Goal: Browse casually: Explore the website without a specific task or goal

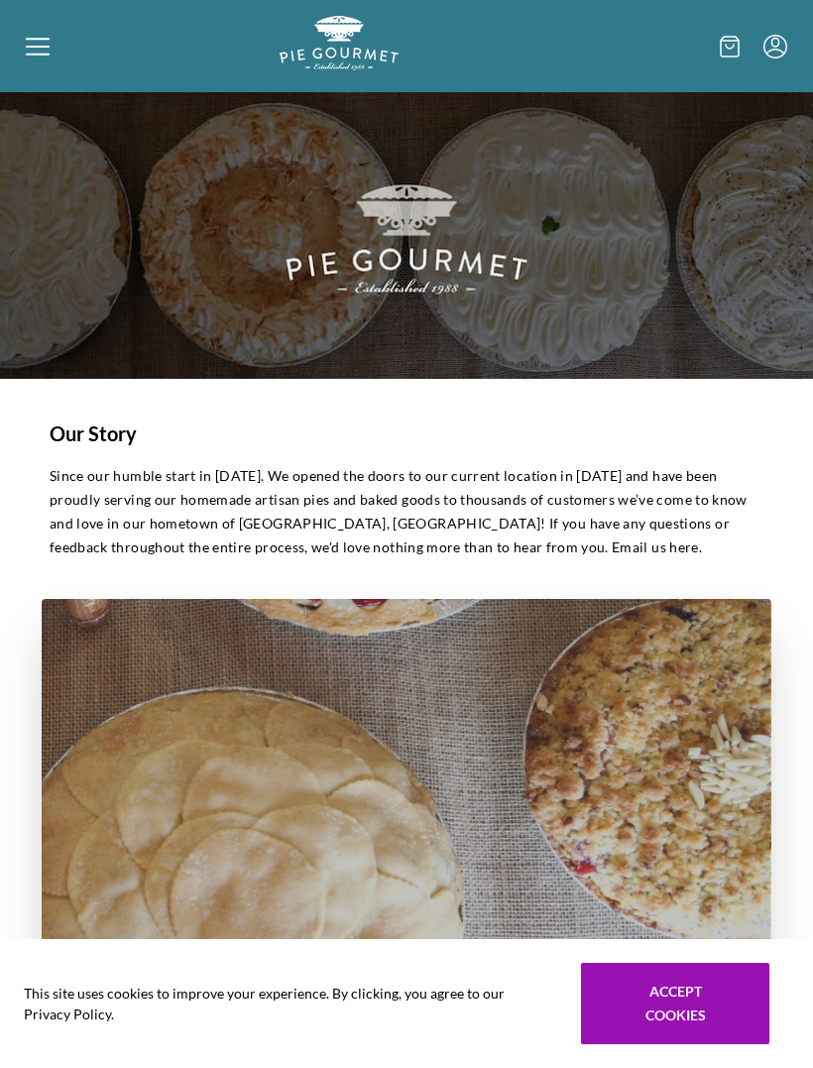
click at [42, 62] on div at bounding box center [153, 46] width 254 height 60
click at [56, 53] on div "Home Shop" at bounding box center [406, 534] width 813 height 1068
click at [33, 45] on icon at bounding box center [38, 47] width 24 height 24
click at [43, 57] on div "Home Shop" at bounding box center [406, 534] width 813 height 1068
click at [50, 68] on div at bounding box center [153, 46] width 254 height 60
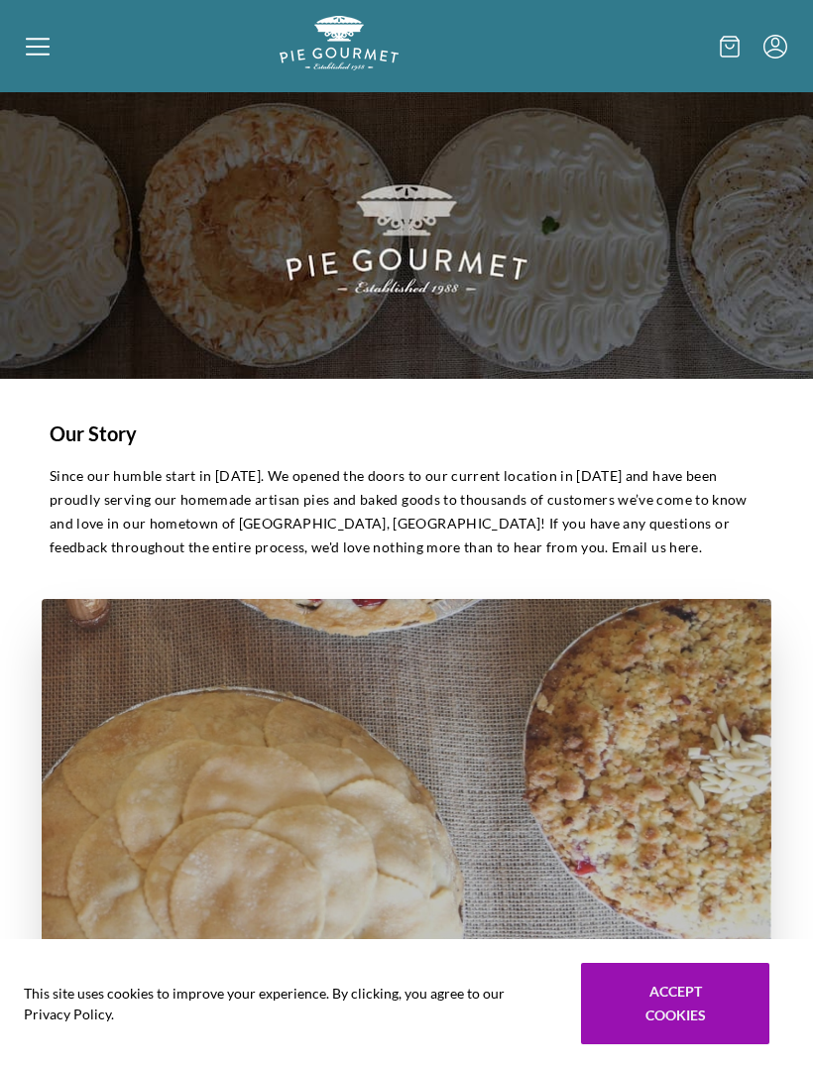
click at [34, 57] on div "Home Shop" at bounding box center [406, 534] width 813 height 1068
click at [43, 71] on div at bounding box center [153, 46] width 254 height 60
click at [55, 40] on div at bounding box center [153, 46] width 254 height 60
click at [55, 50] on div "Home Shop" at bounding box center [406, 534] width 813 height 1068
click at [51, 41] on div at bounding box center [153, 46] width 254 height 60
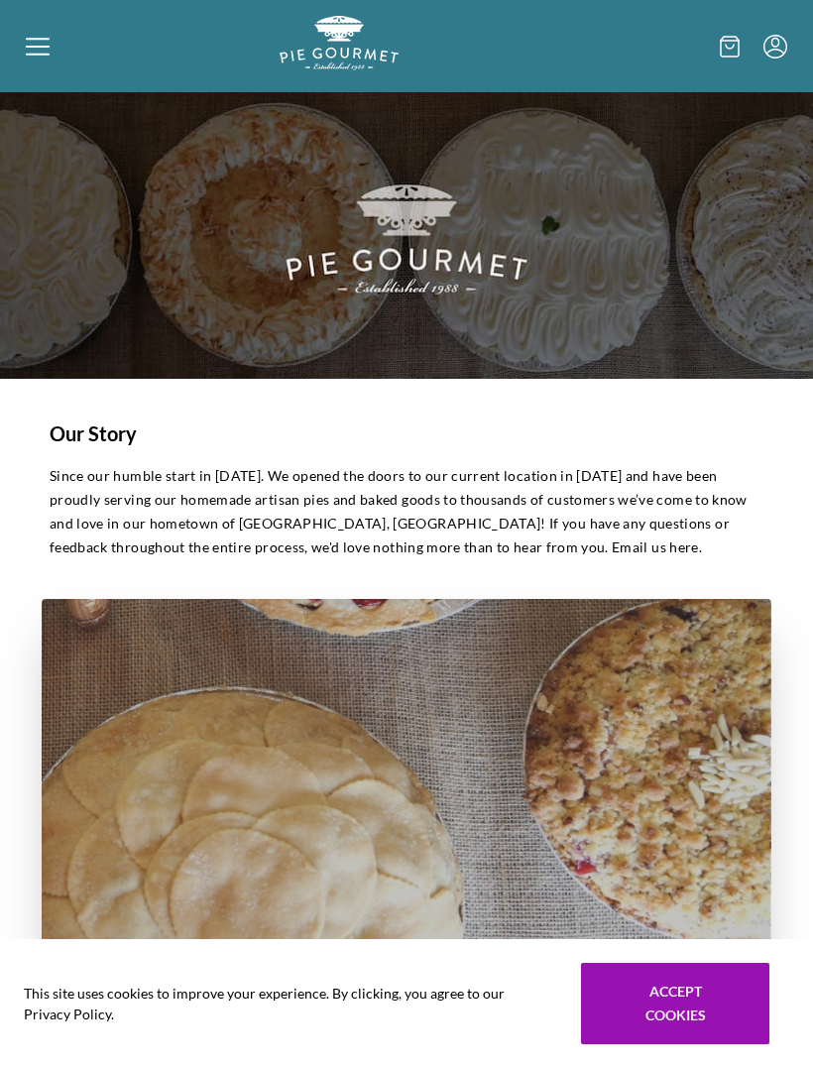
click at [58, 36] on div "Home Shop" at bounding box center [406, 534] width 813 height 1068
click at [707, 999] on button "Accept cookies" at bounding box center [675, 1003] width 188 height 81
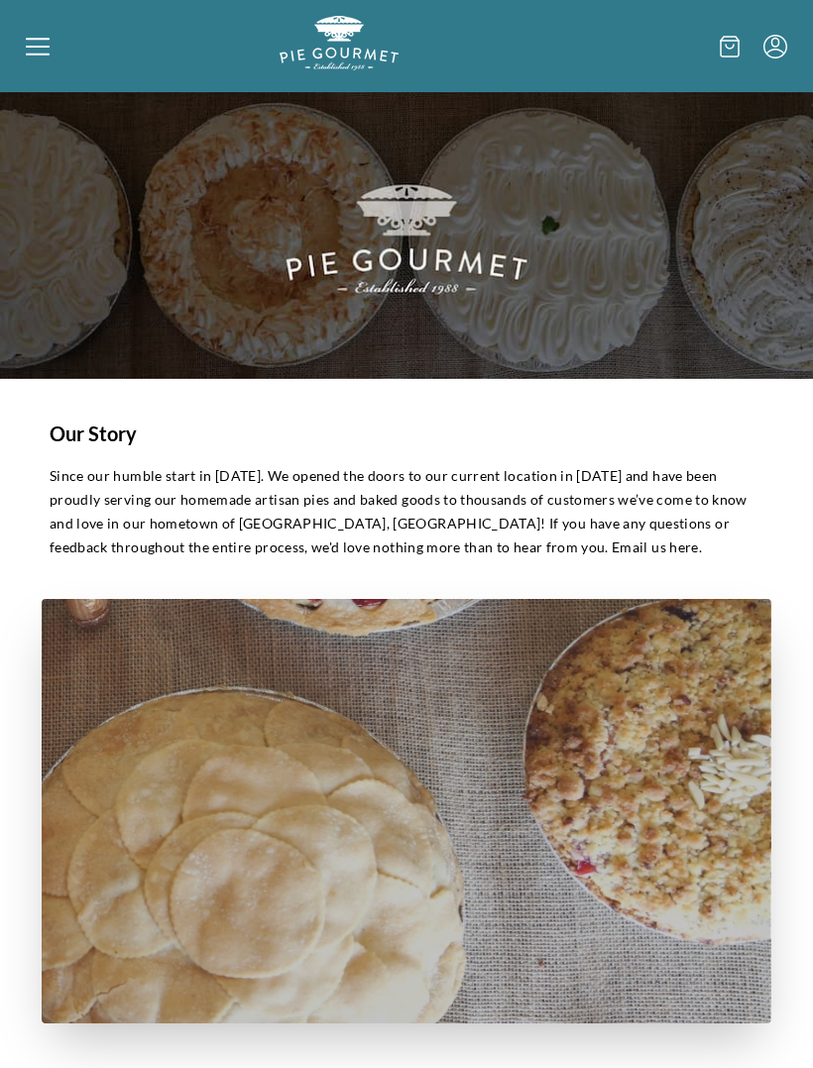
click at [55, 44] on div at bounding box center [153, 46] width 254 height 60
click at [58, 48] on div "Home Shop" at bounding box center [406, 534] width 813 height 1068
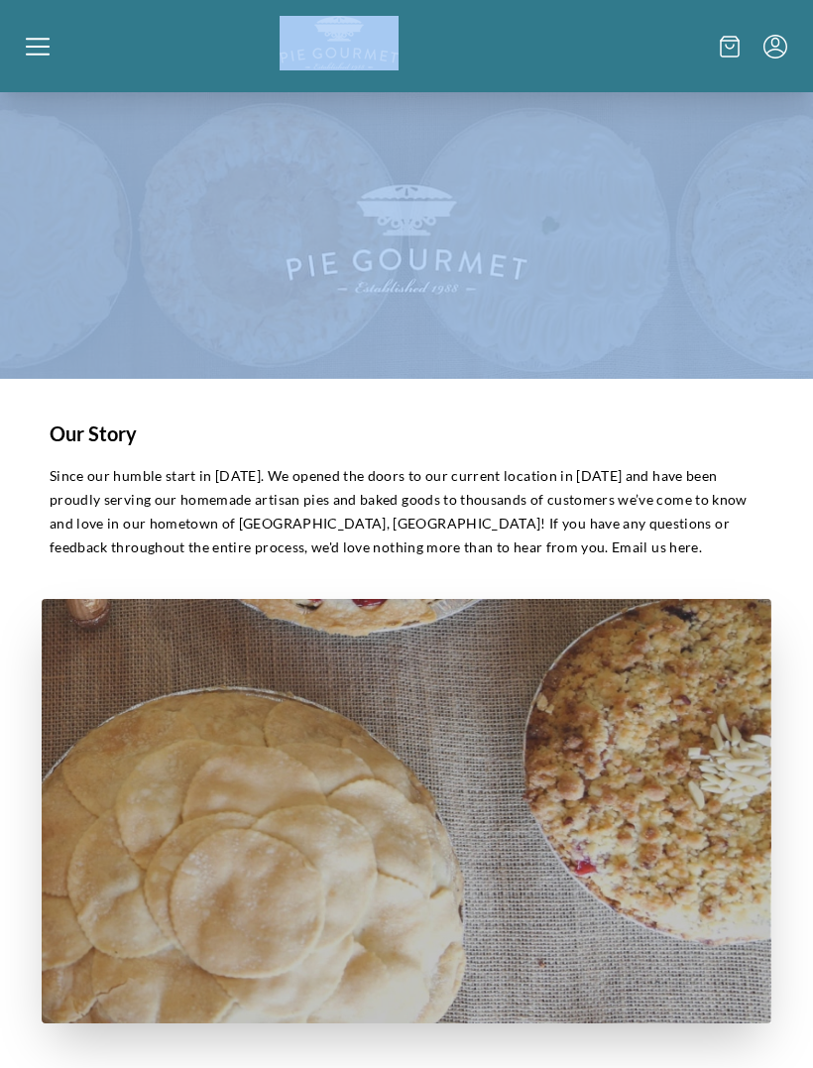
click at [50, 35] on div at bounding box center [153, 46] width 254 height 60
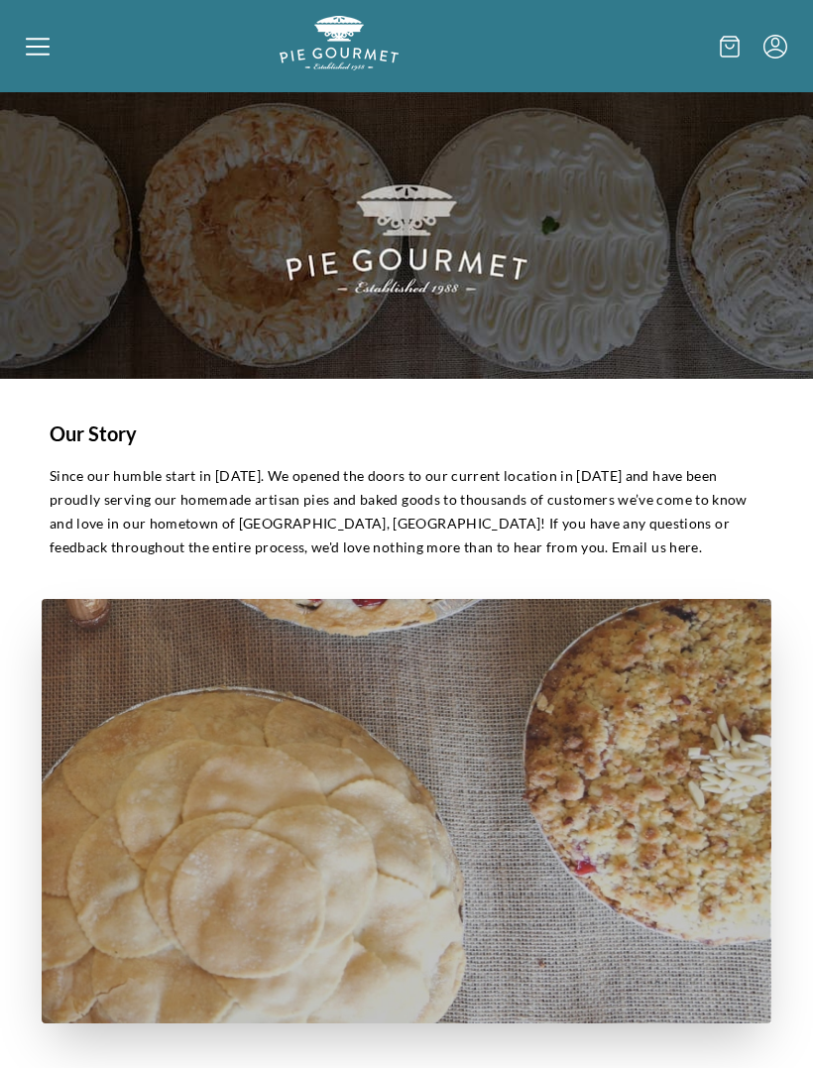
click at [49, 35] on div "Home Shop" at bounding box center [406, 534] width 813 height 1068
click at [48, 44] on icon at bounding box center [38, 47] width 24 height 24
click at [48, 47] on icon at bounding box center [38, 46] width 24 height 2
click at [34, 43] on div "Home Shop" at bounding box center [406, 534] width 813 height 1068
click at [36, 40] on icon at bounding box center [38, 39] width 24 height 2
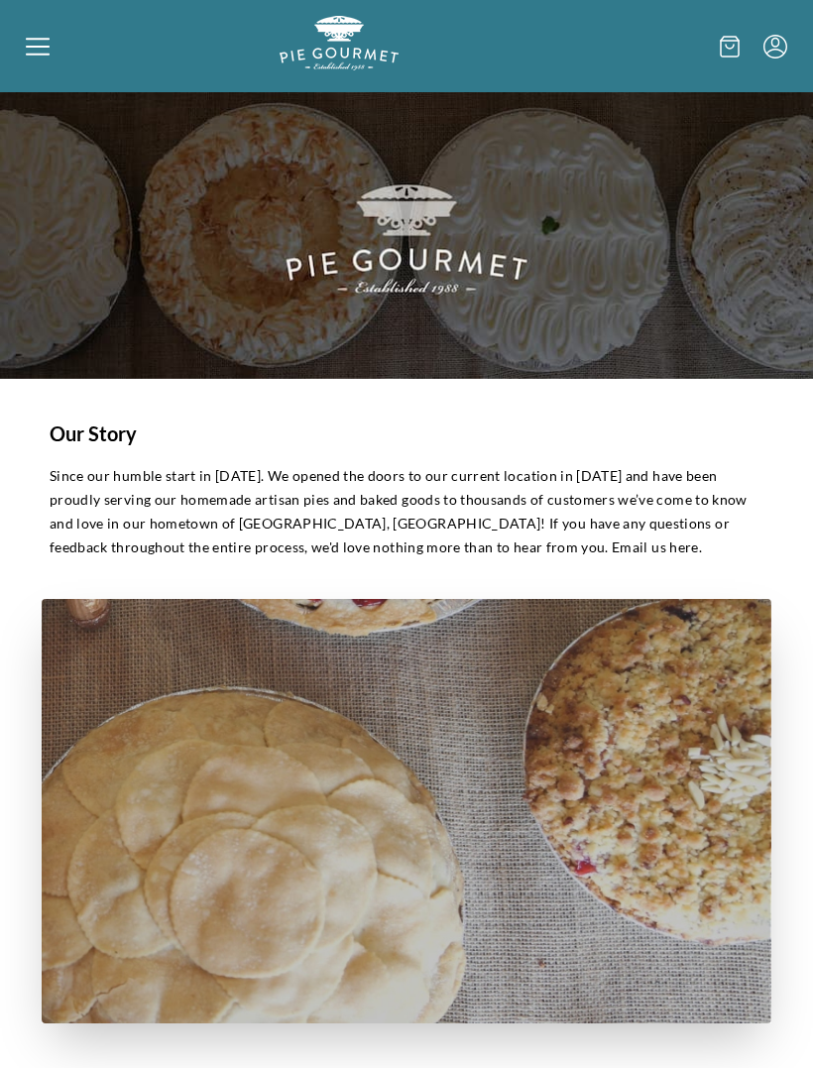
click at [39, 40] on div "Home Shop" at bounding box center [406, 534] width 813 height 1068
click at [43, 57] on icon at bounding box center [38, 47] width 24 height 24
click at [52, 44] on div "Home Shop" at bounding box center [406, 534] width 813 height 1068
click at [41, 40] on icon at bounding box center [38, 39] width 24 height 2
click at [33, 65] on div "Home Shop" at bounding box center [406, 534] width 813 height 1068
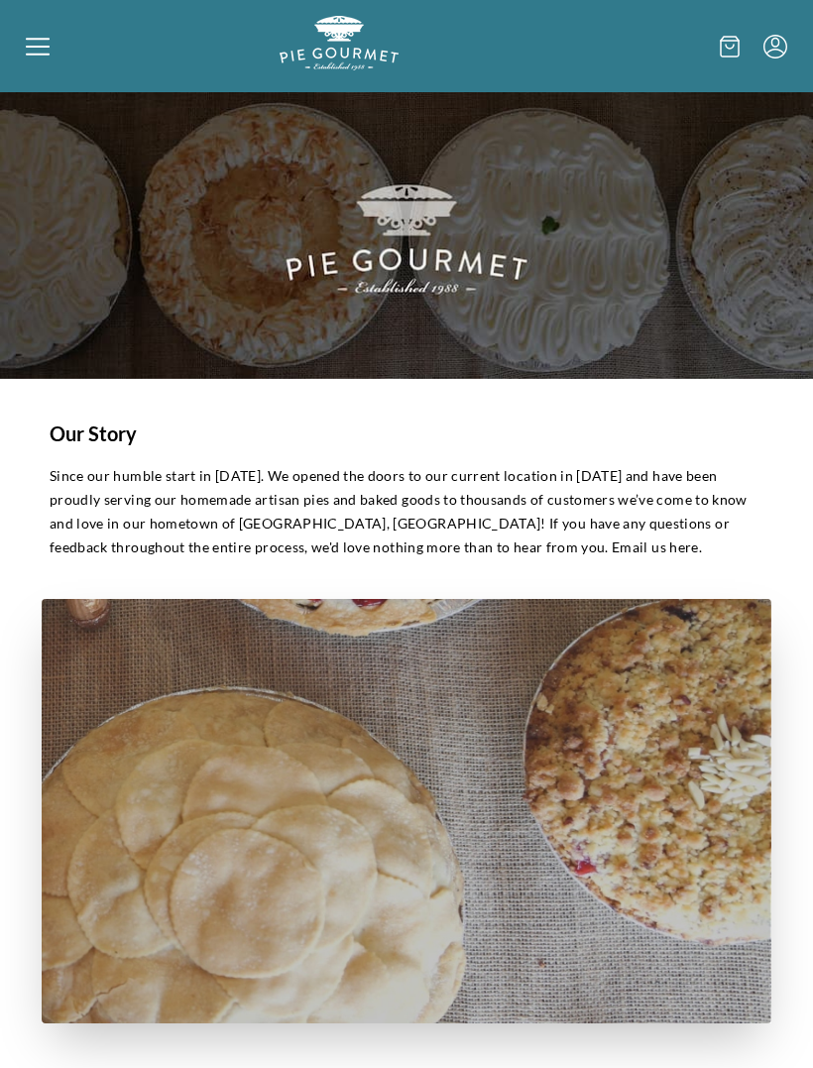
click at [43, 67] on div at bounding box center [153, 46] width 254 height 60
click at [791, 43] on div "Home Shop" at bounding box center [406, 534] width 813 height 1068
click at [44, 38] on icon at bounding box center [38, 47] width 24 height 24
click at [52, 34] on div "Home Shop" at bounding box center [406, 534] width 813 height 1068
click at [47, 37] on icon at bounding box center [38, 47] width 24 height 24
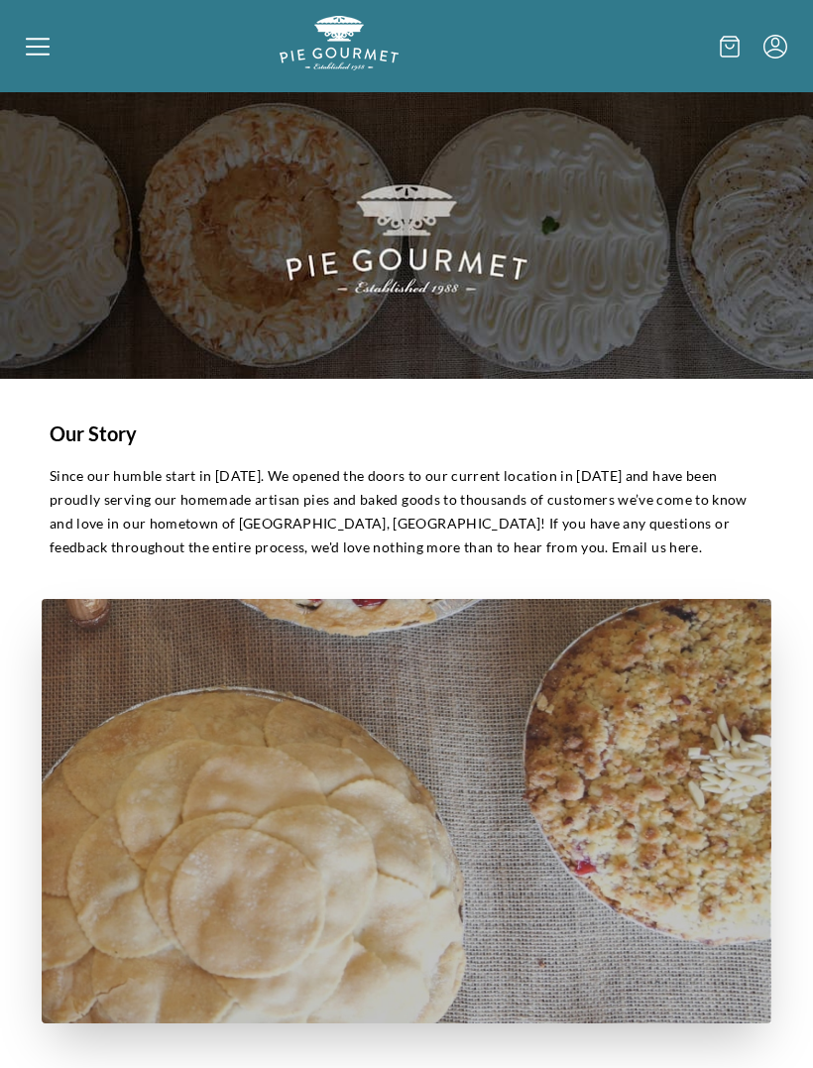
click at [730, 56] on div "Home Shop" at bounding box center [406, 534] width 813 height 1068
click at [738, 46] on icon at bounding box center [730, 47] width 20 height 22
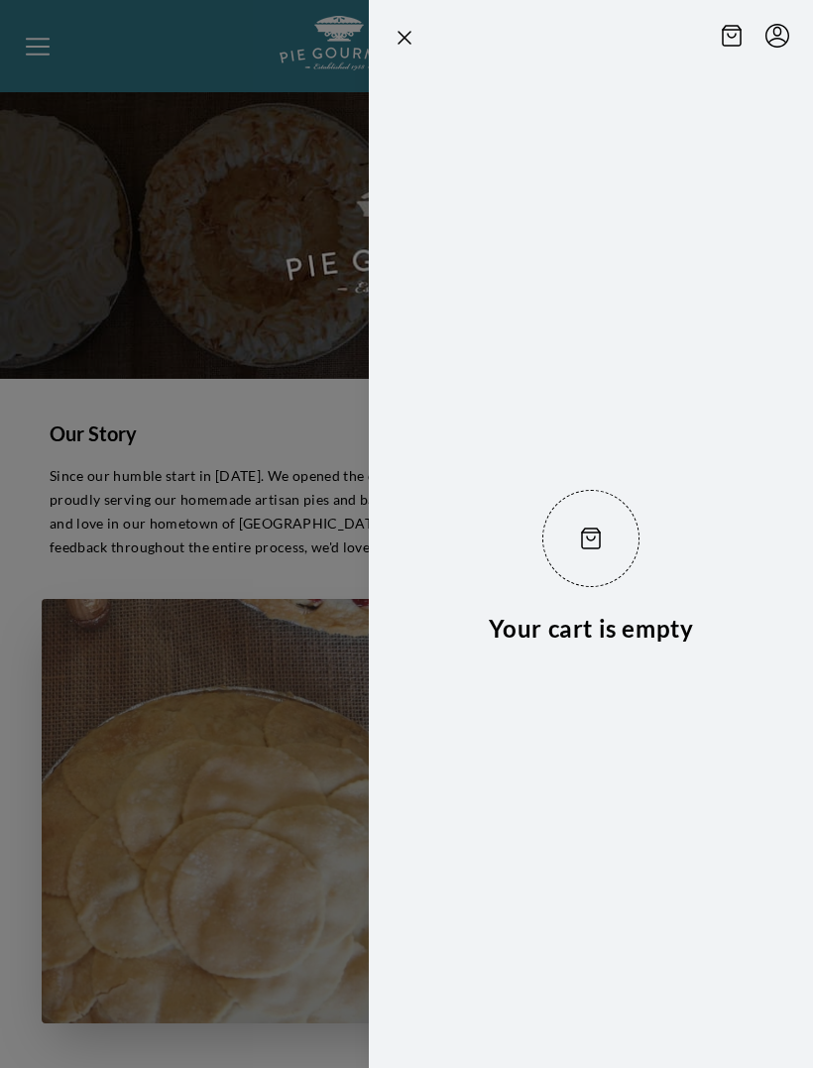
click at [772, 44] on icon "Menu" at bounding box center [777, 36] width 24 height 24
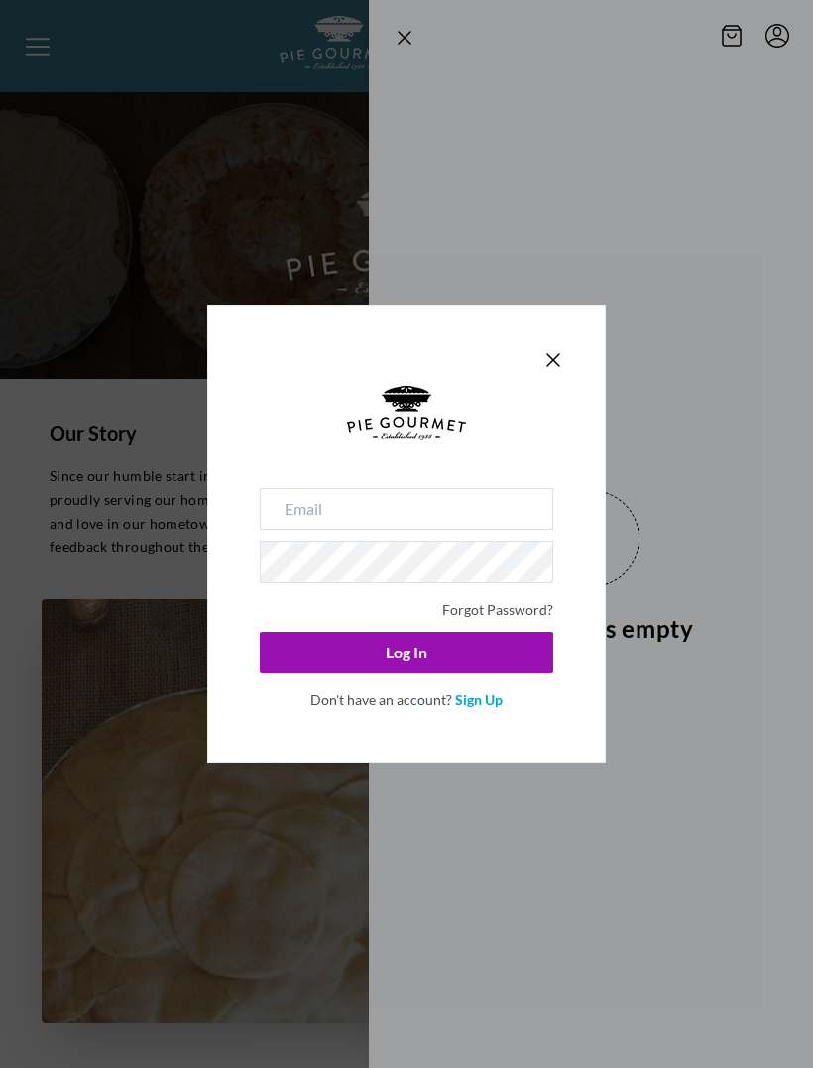
click at [561, 354] on icon "Close panel" at bounding box center [553, 360] width 24 height 24
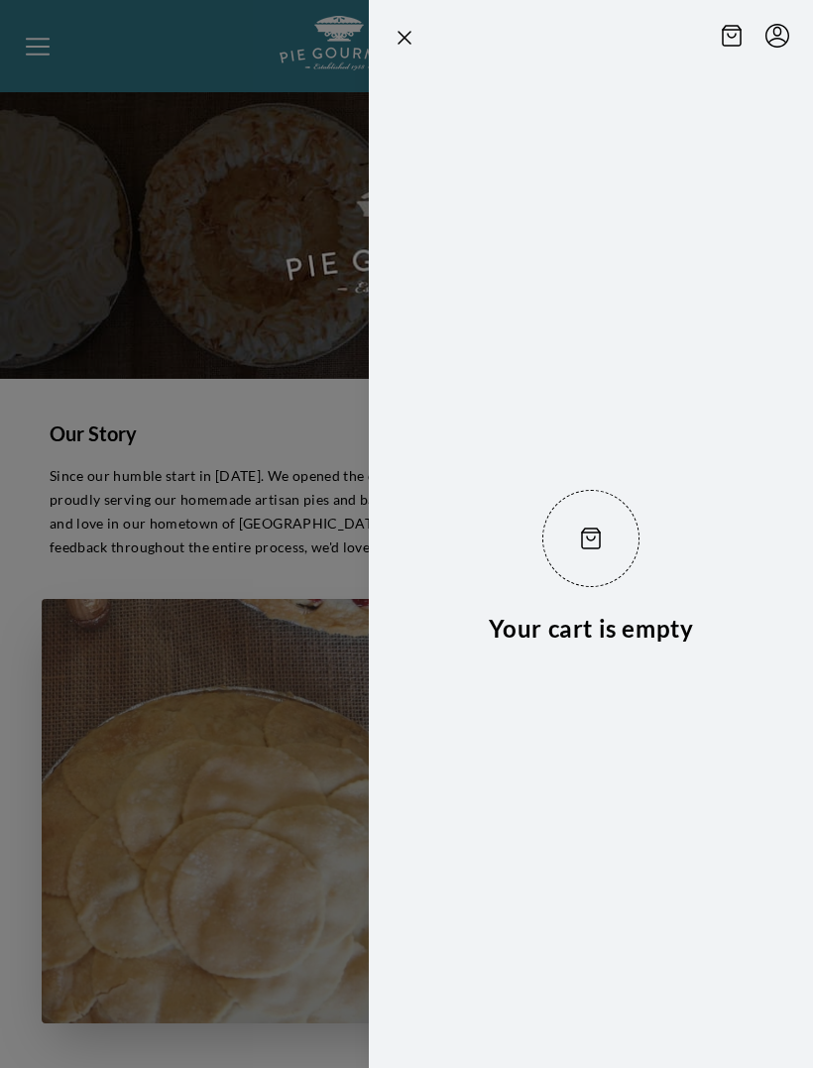
click at [779, 47] on icon "Menu" at bounding box center [777, 36] width 24 height 24
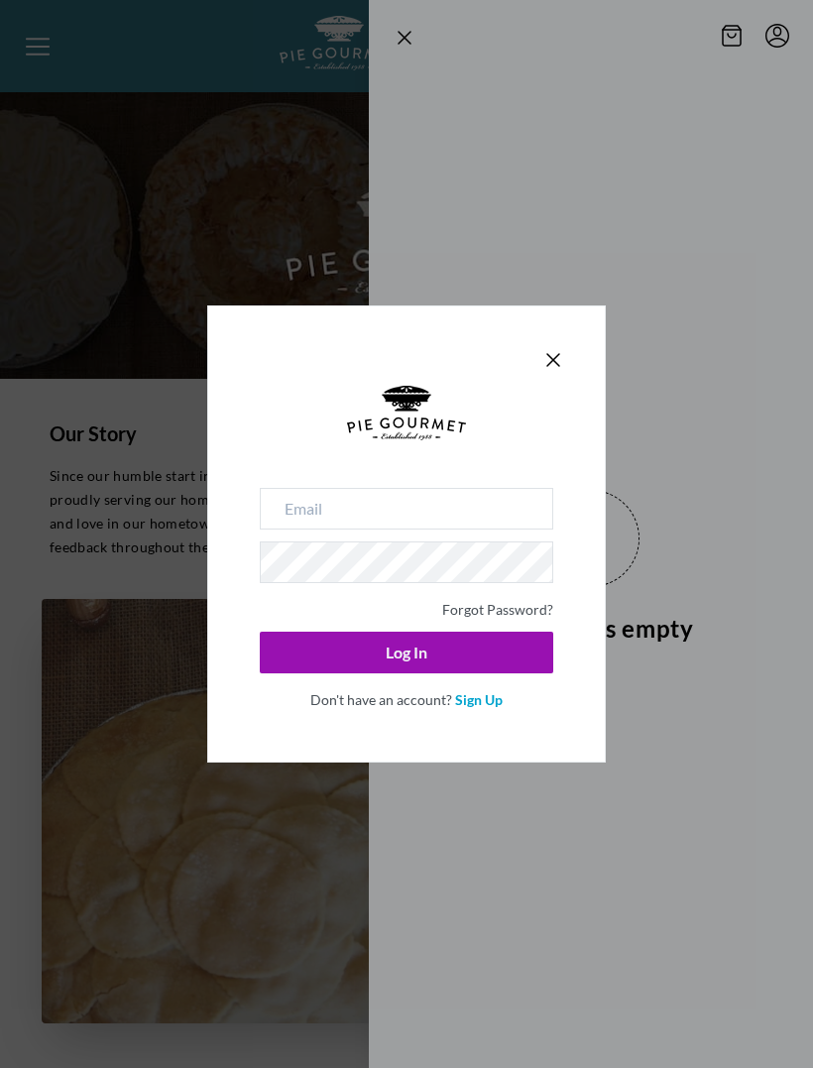
click at [569, 354] on div "Forgot Password? Log In Don't have an account? Sign Up" at bounding box center [406, 533] width 399 height 457
click at [559, 364] on icon "Close panel" at bounding box center [553, 360] width 24 height 24
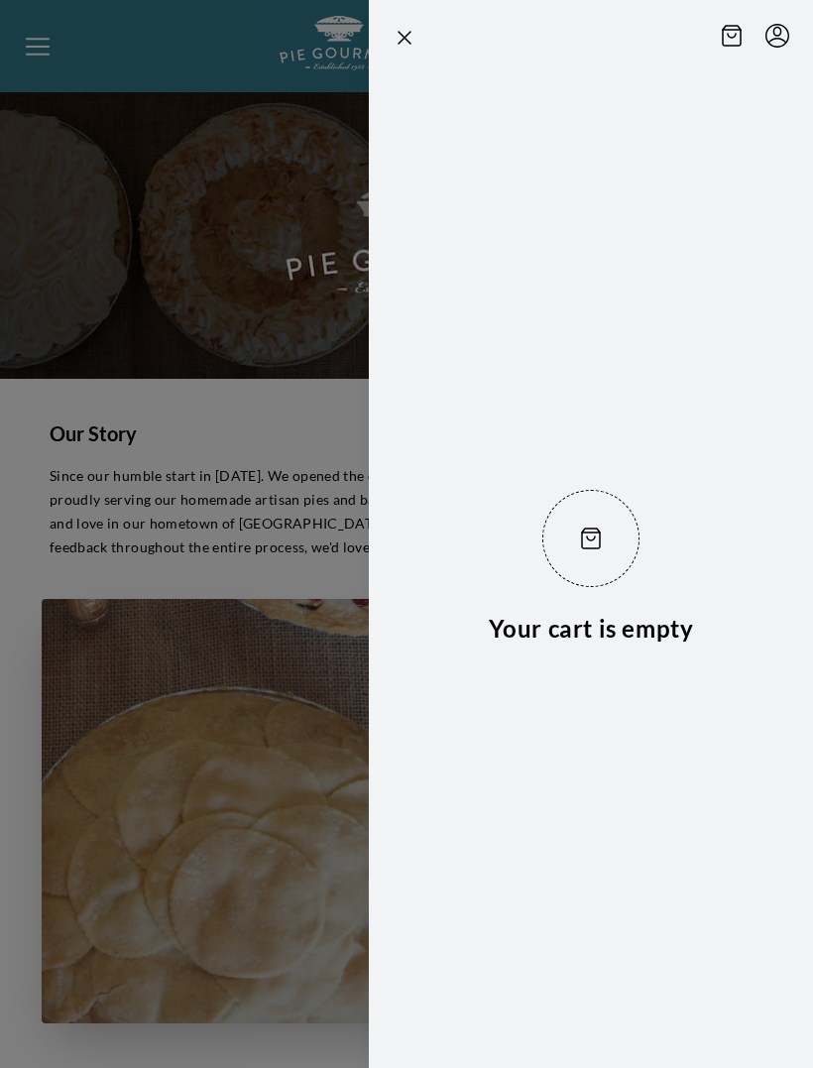
click at [411, 35] on icon "Close panel" at bounding box center [405, 38] width 24 height 24
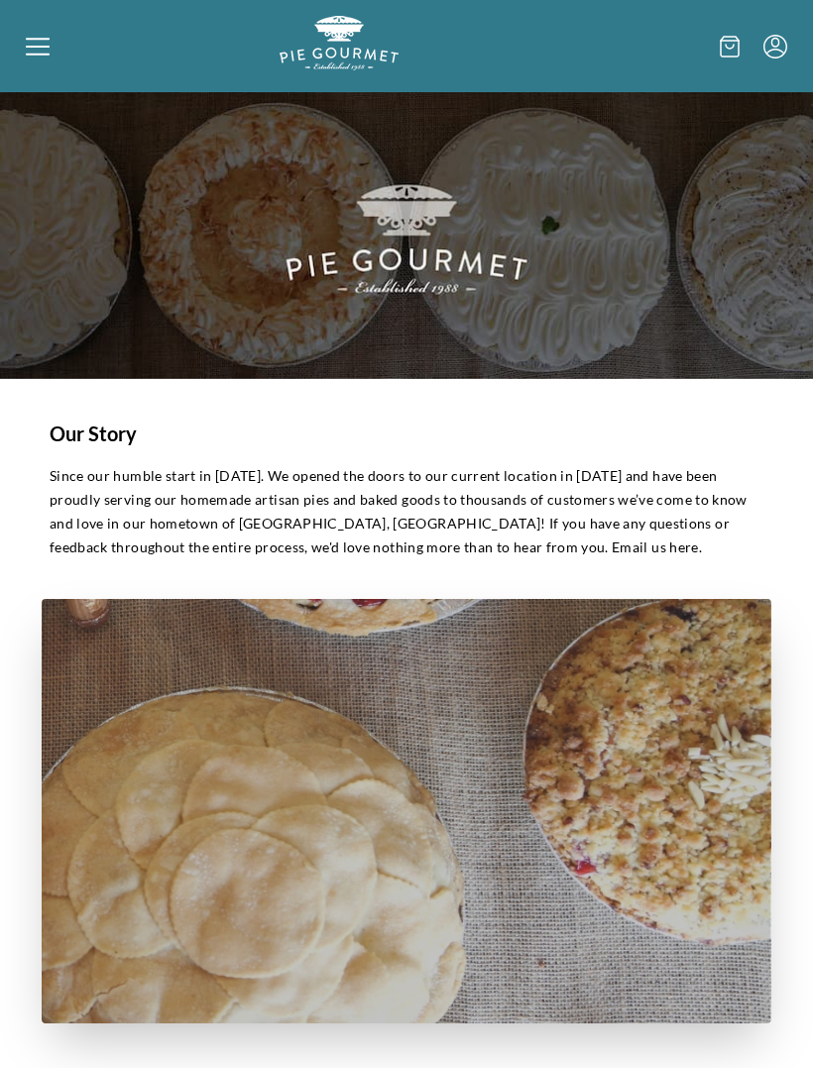
click at [55, 50] on div at bounding box center [153, 46] width 254 height 60
click at [57, 55] on div "Home Shop" at bounding box center [406, 534] width 813 height 1068
click at [57, 43] on div at bounding box center [153, 46] width 254 height 60
click at [35, 41] on div "Home Shop" at bounding box center [406, 534] width 813 height 1068
click at [38, 48] on icon at bounding box center [38, 47] width 24 height 24
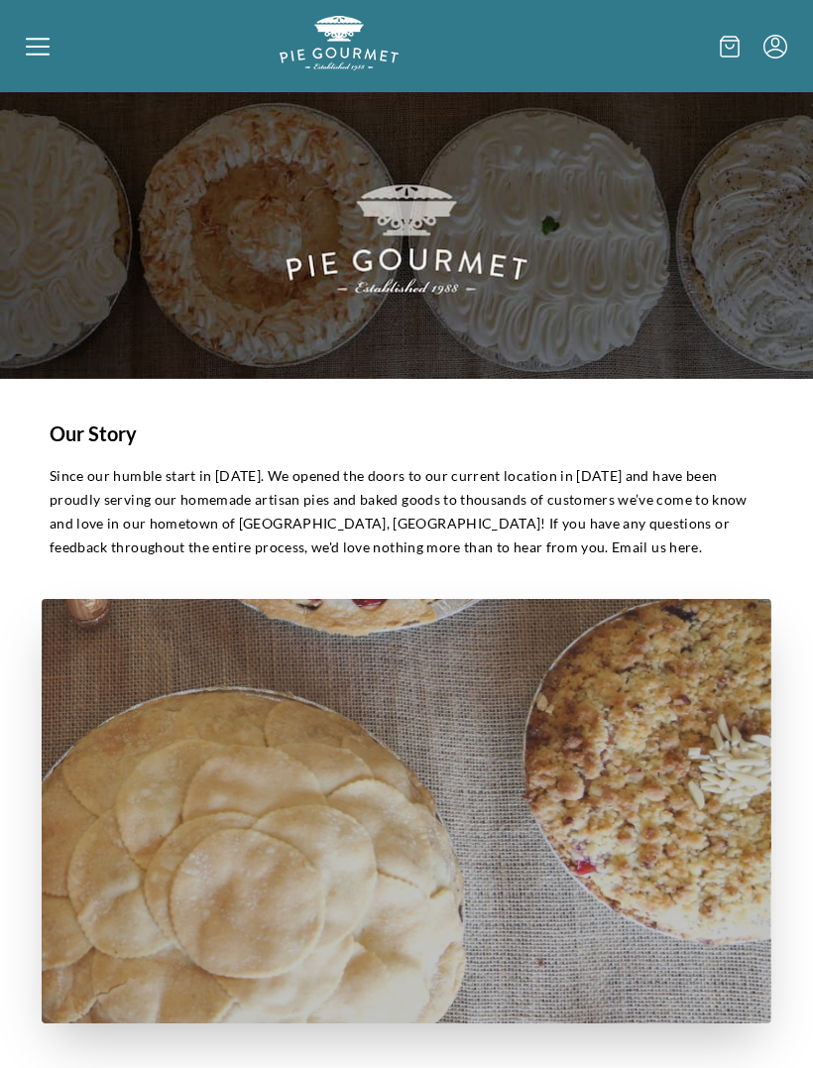
click at [45, 58] on div "Home Shop" at bounding box center [406, 534] width 813 height 1068
click at [64, 59] on div at bounding box center [153, 46] width 254 height 60
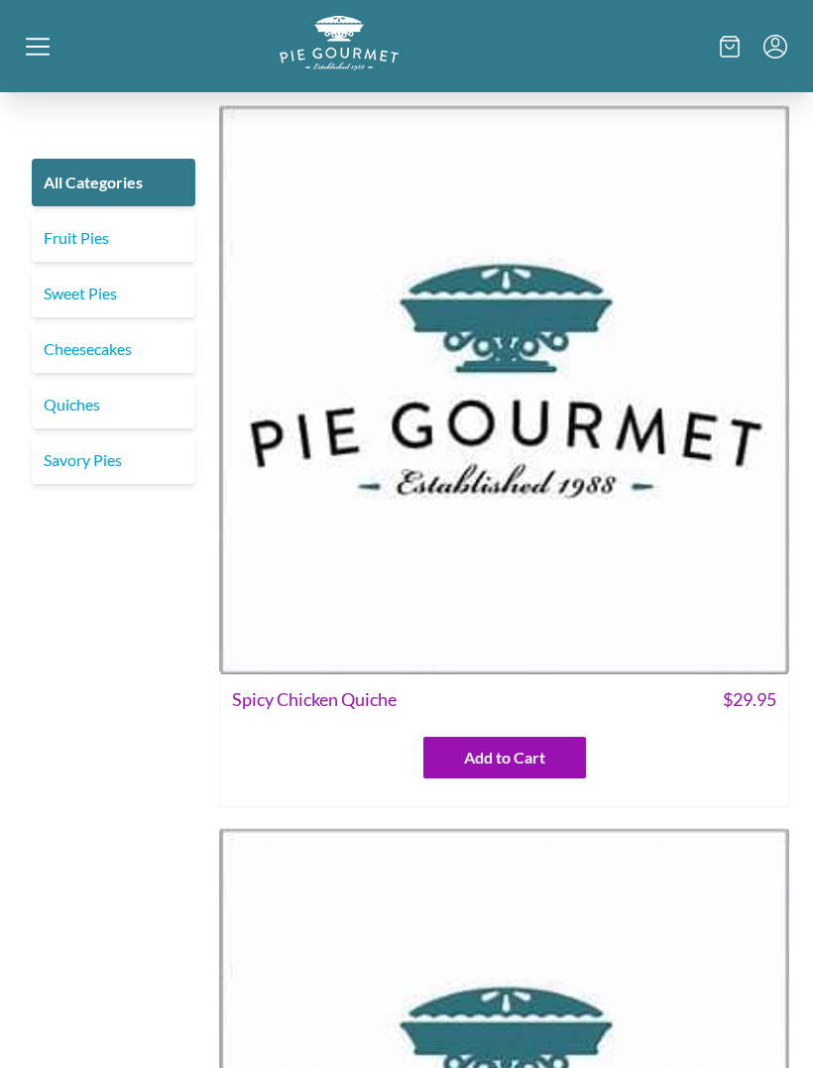
click at [64, 231] on link "Fruit Pies" at bounding box center [114, 238] width 164 height 48
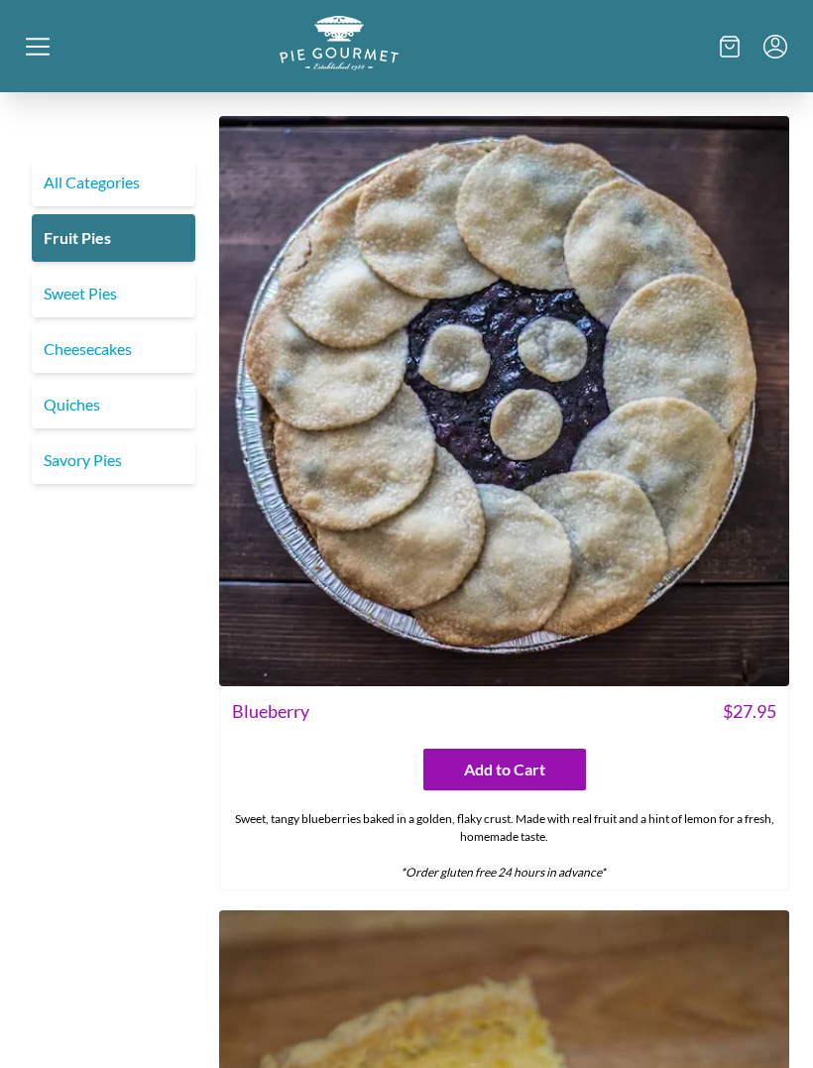
click at [771, 499] on img at bounding box center [504, 401] width 570 height 570
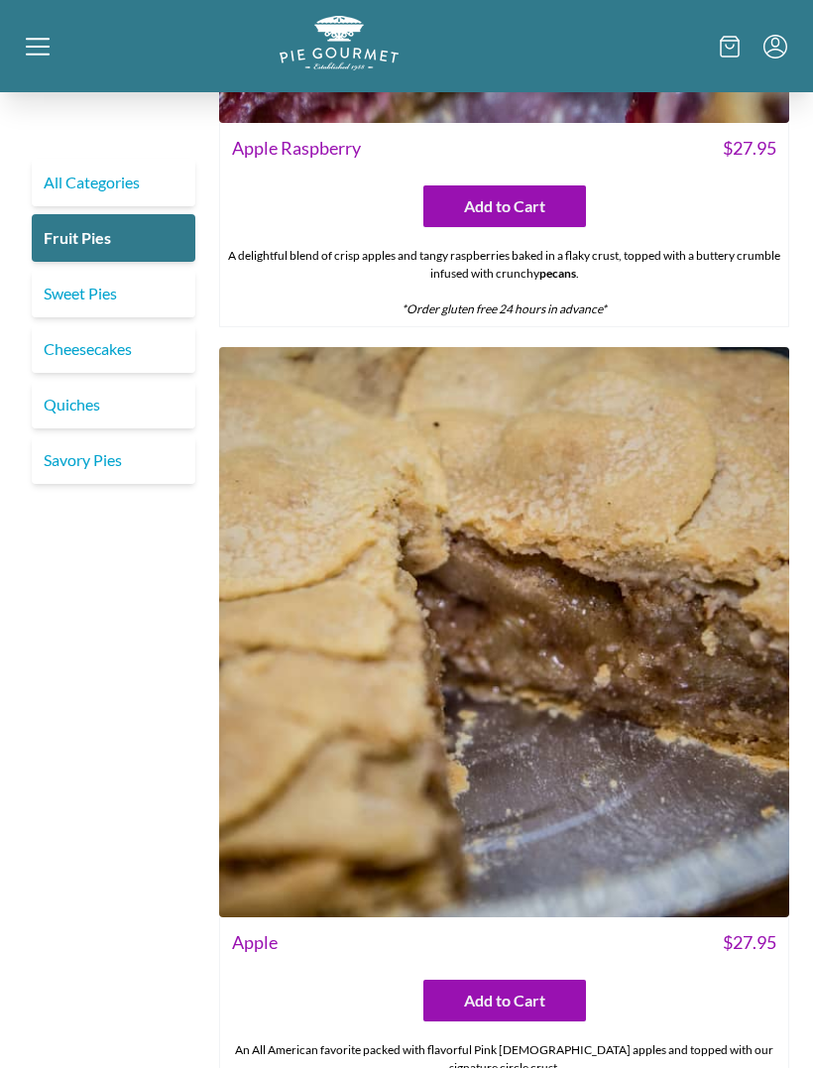
scroll to position [7017, 0]
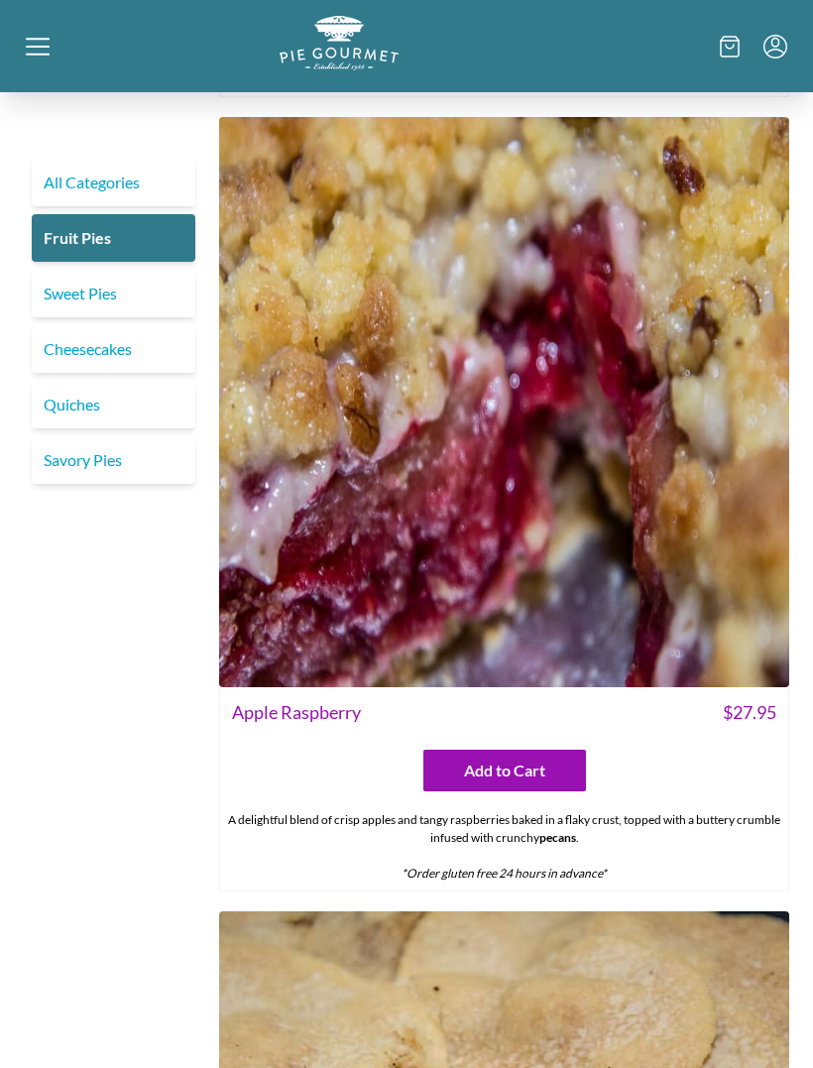
click at [61, 297] on link "Sweet Pies" at bounding box center [114, 294] width 164 height 48
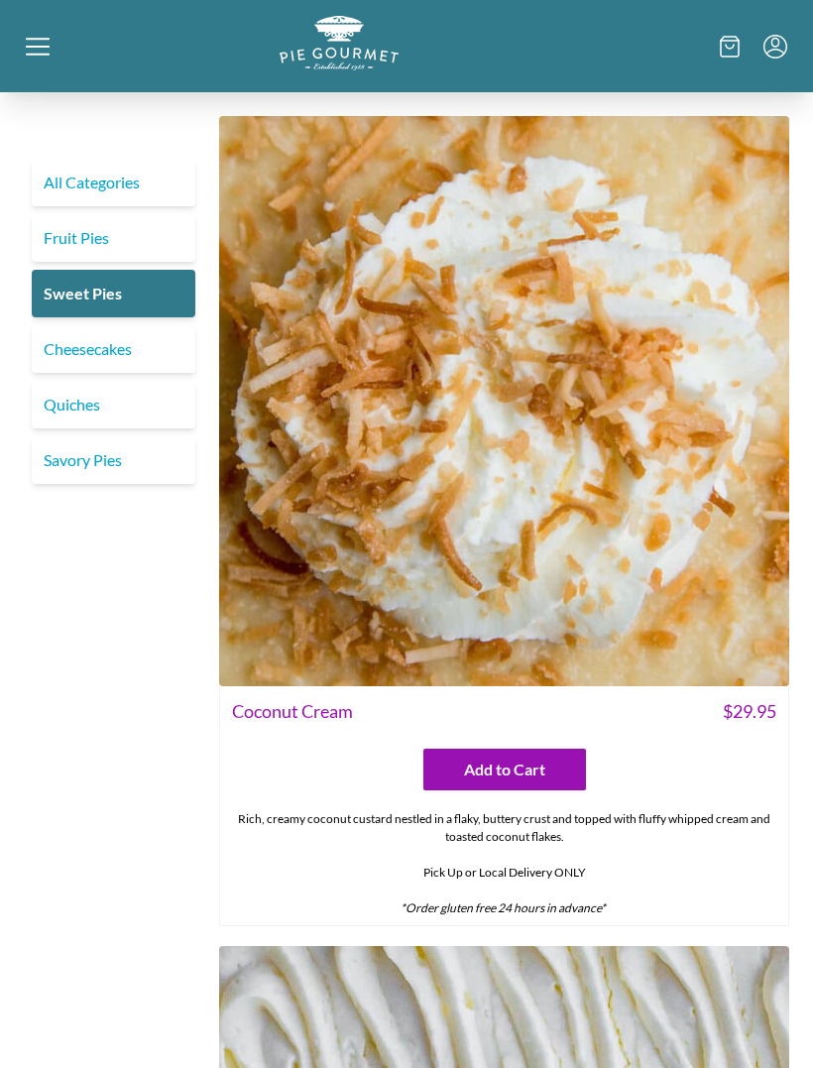
click at [58, 353] on link "Cheesecakes" at bounding box center [114, 349] width 164 height 48
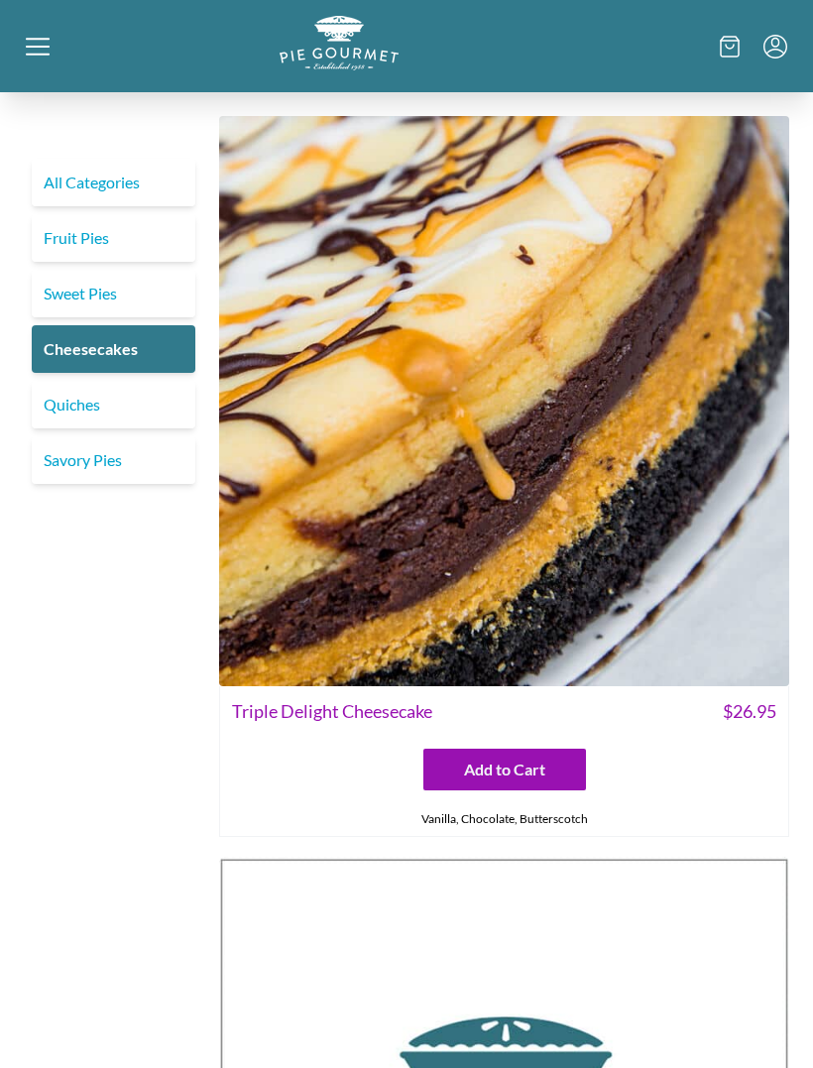
click at [75, 298] on link "Sweet Pies" at bounding box center [114, 294] width 164 height 48
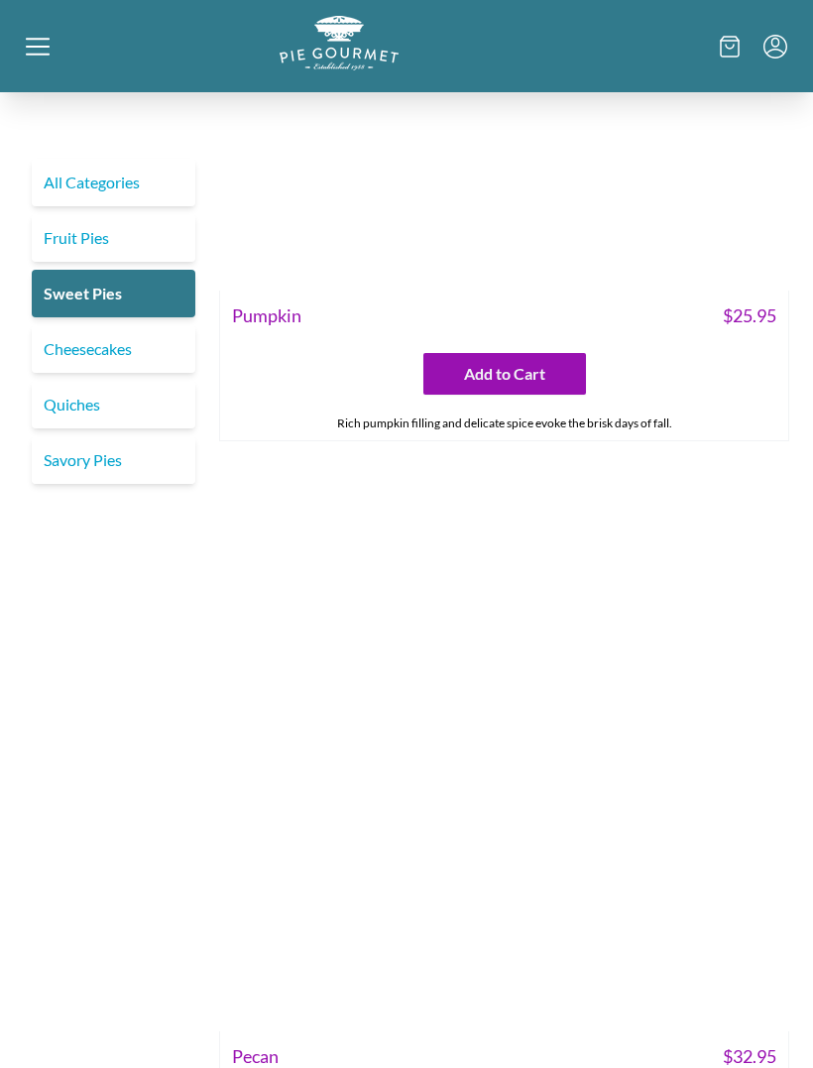
scroll to position [4472, 0]
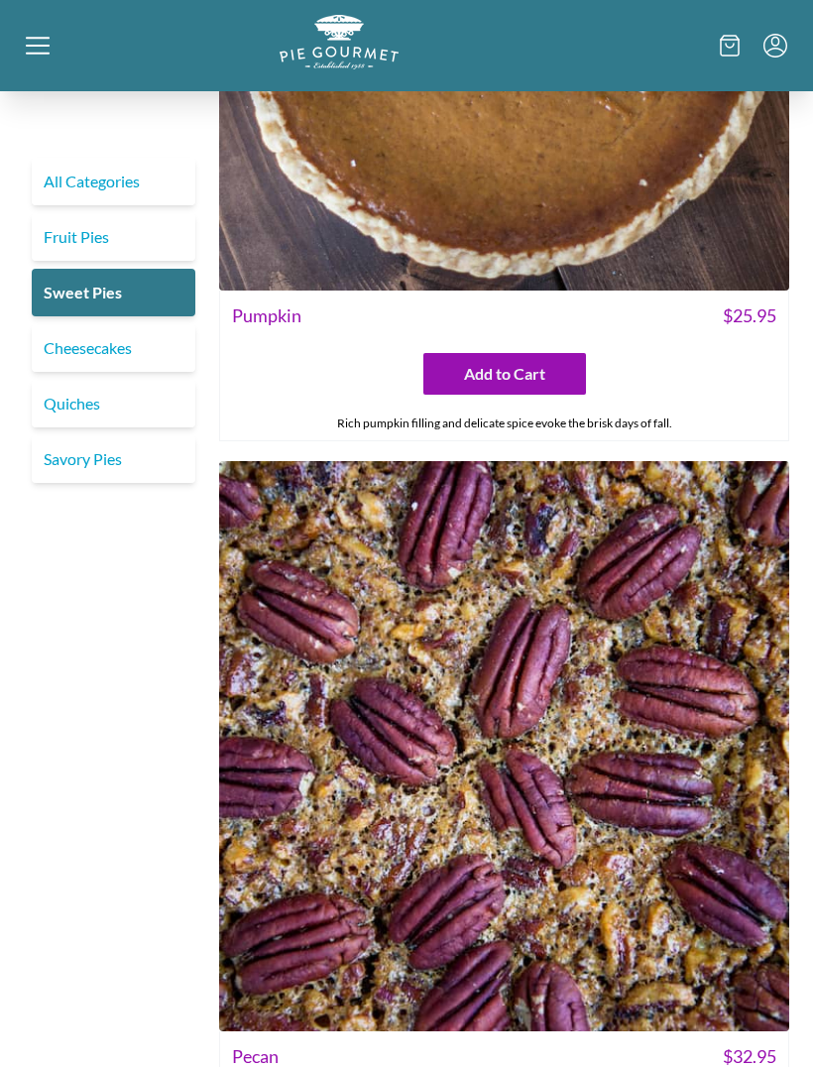
click at [57, 411] on link "Quiches" at bounding box center [114, 405] width 164 height 48
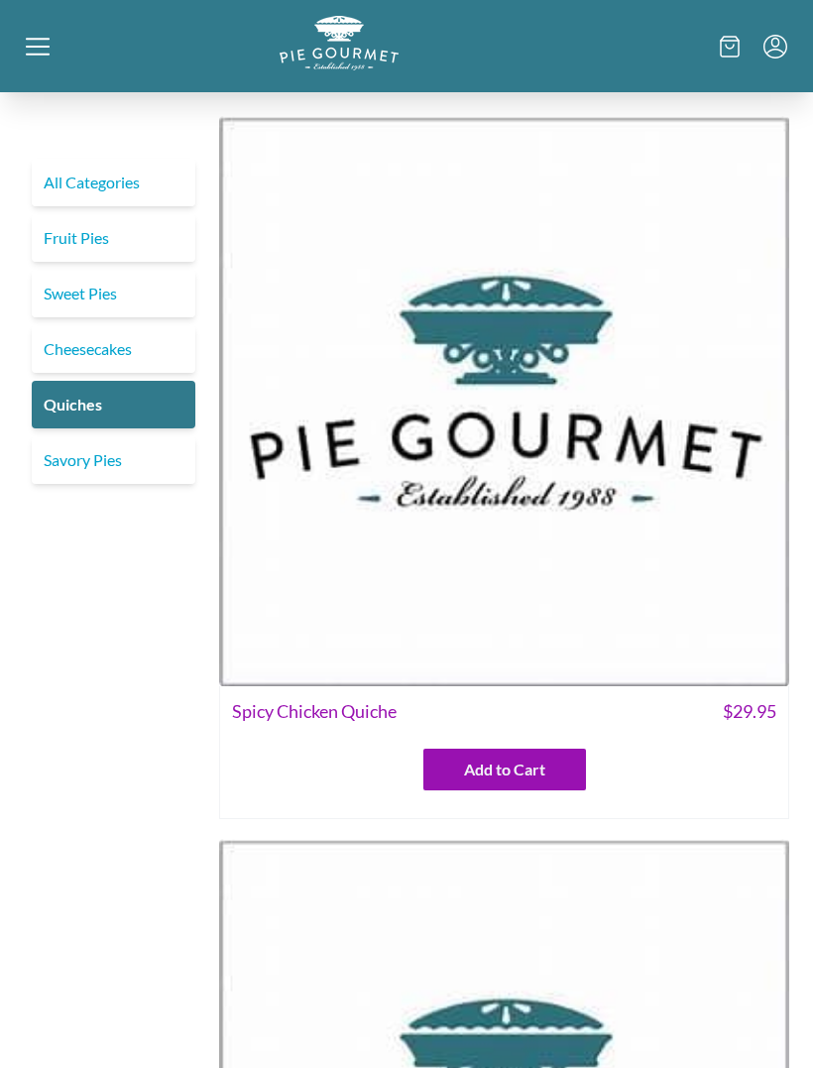
click at [70, 469] on link "Savory Pies" at bounding box center [114, 460] width 164 height 48
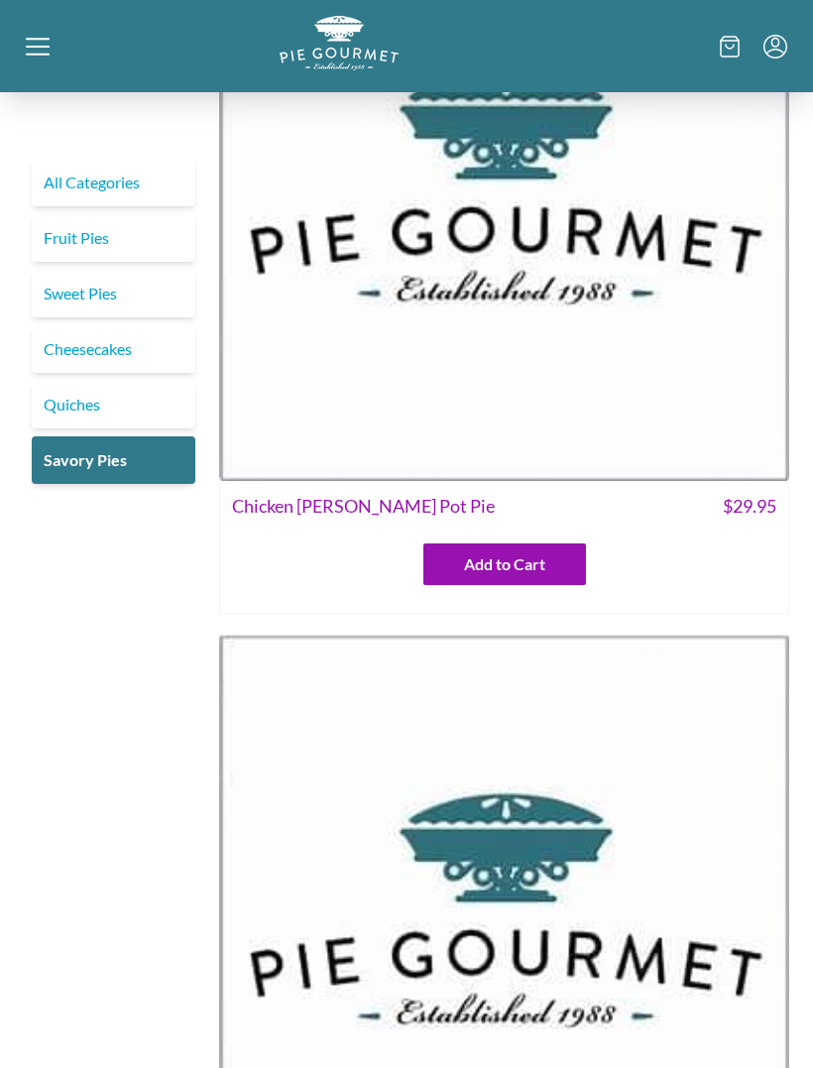
scroll to position [216, 0]
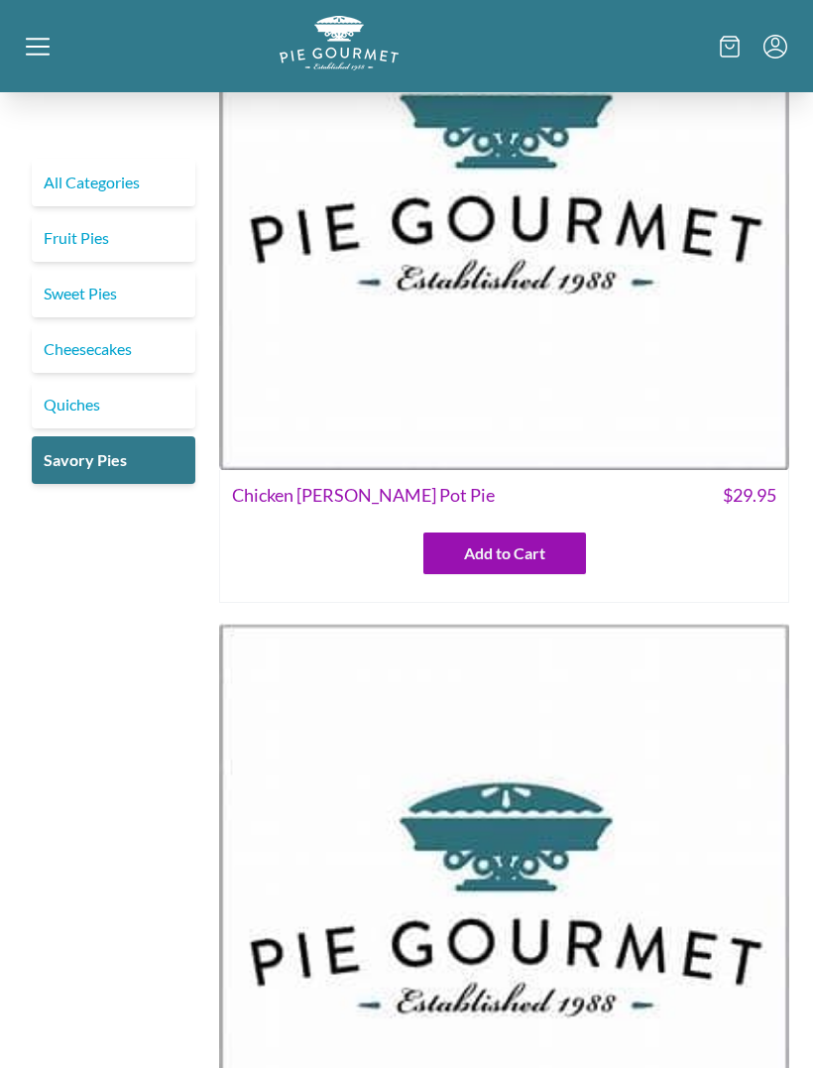
click at [76, 468] on link "Savory Pies" at bounding box center [114, 460] width 164 height 48
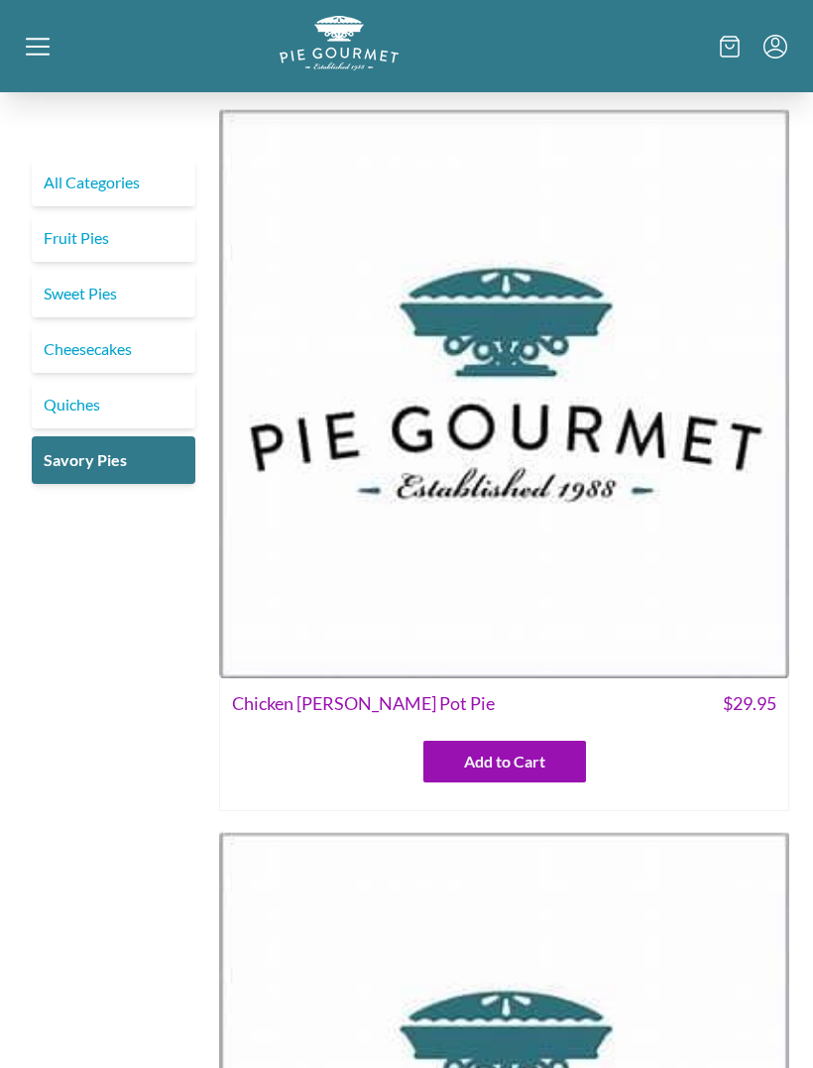
scroll to position [0, 0]
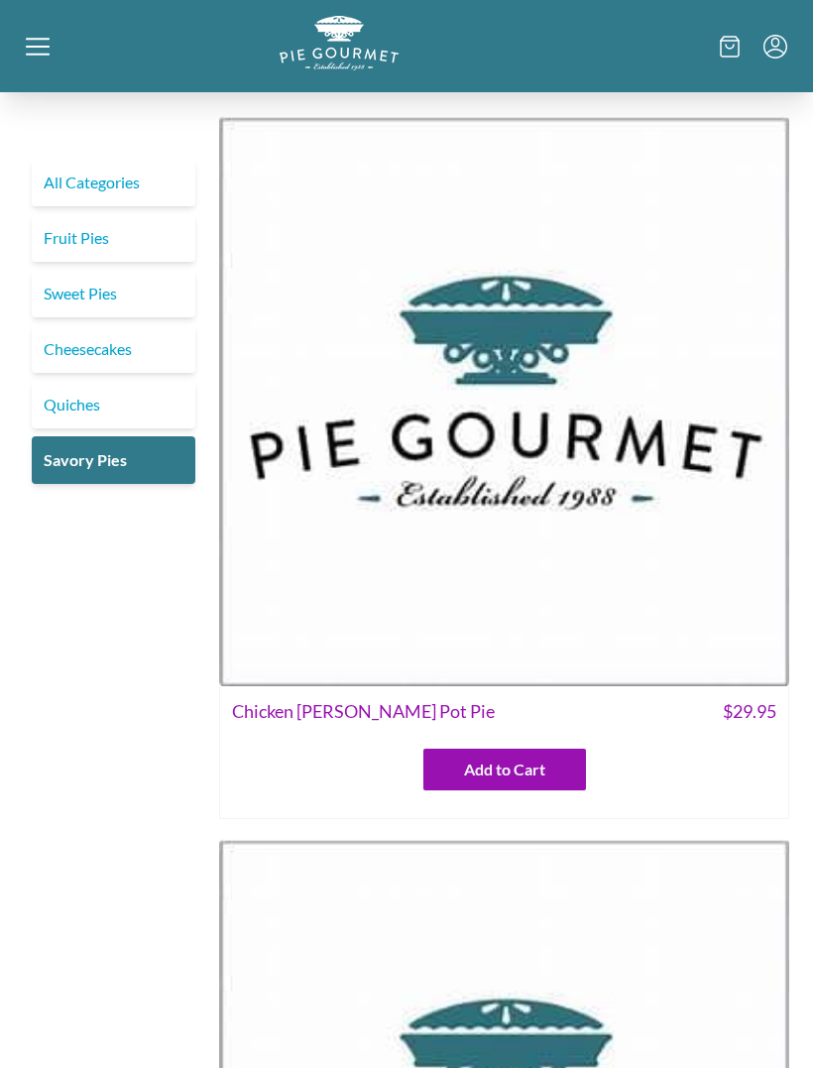
click at [78, 466] on link "Savory Pies" at bounding box center [114, 460] width 164 height 48
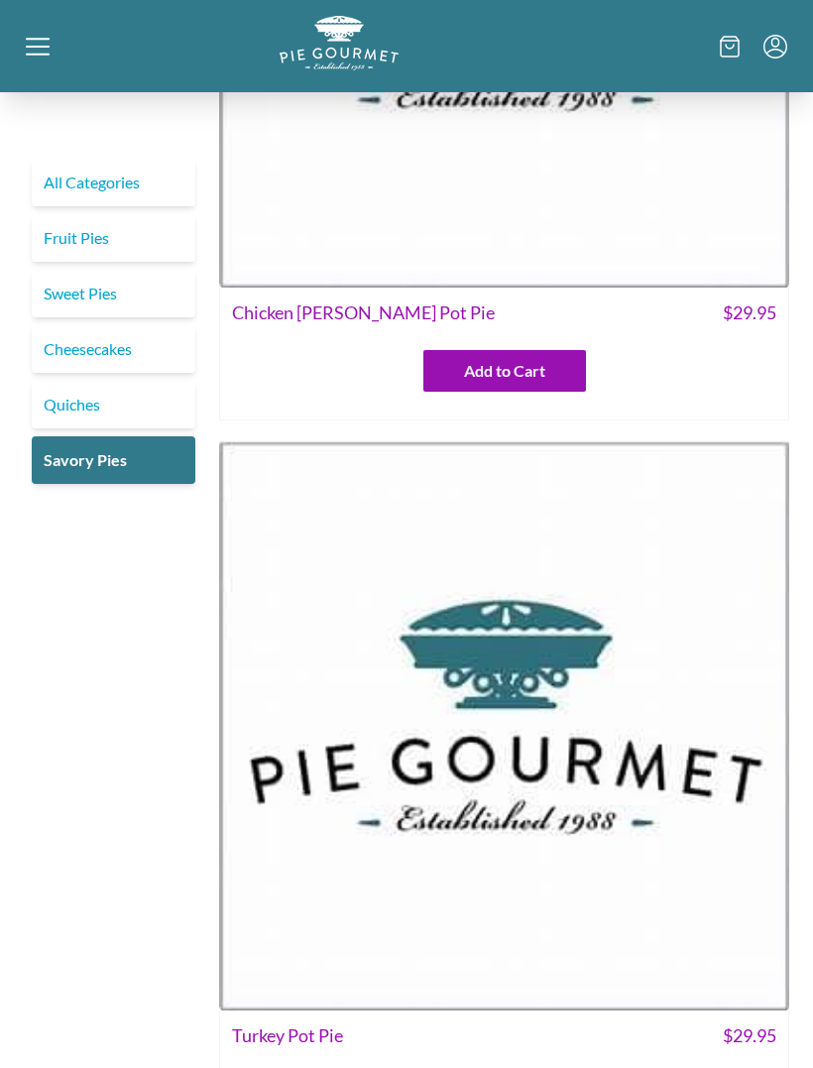
click at [64, 405] on link "Quiches" at bounding box center [114, 405] width 164 height 48
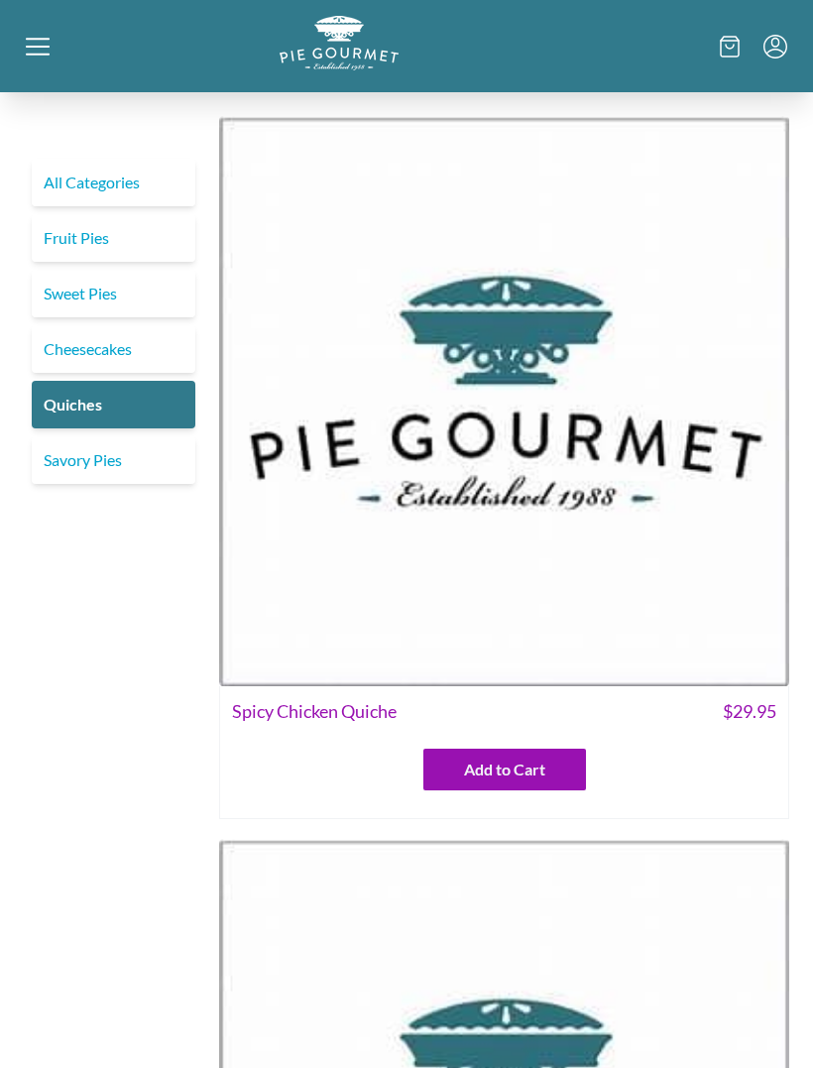
click at [61, 452] on link "Savory Pies" at bounding box center [114, 460] width 164 height 48
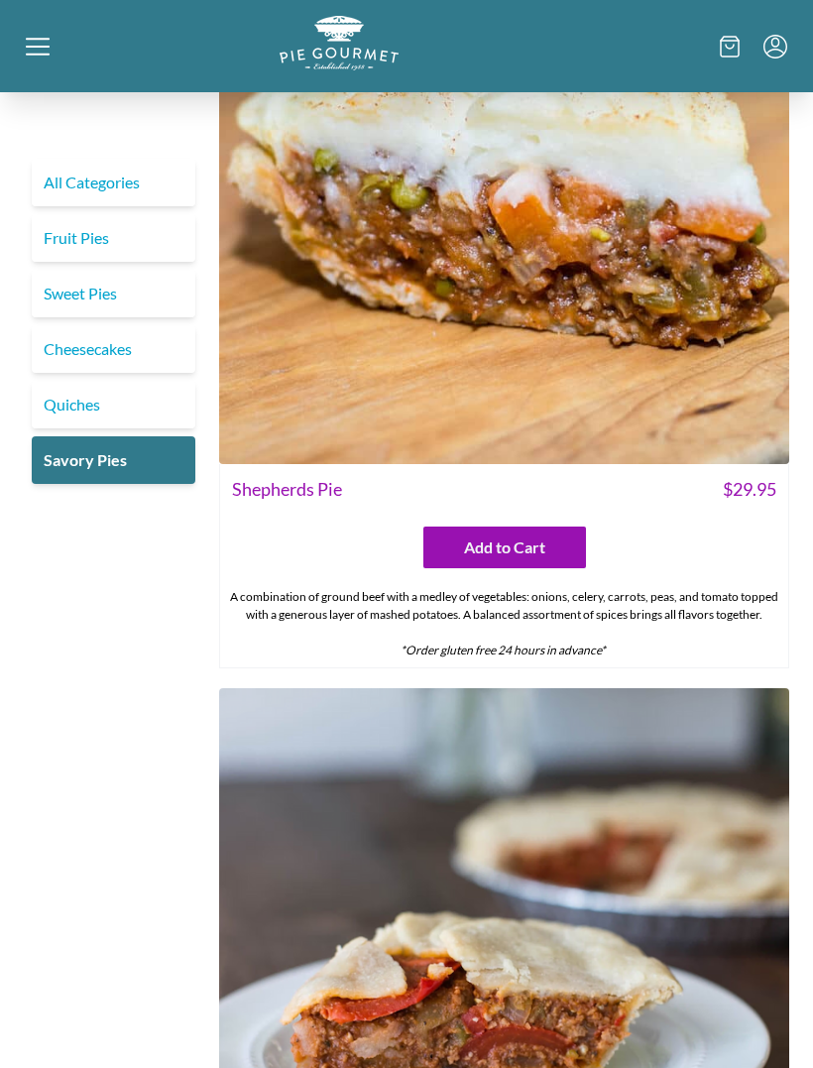
scroll to position [3094, 0]
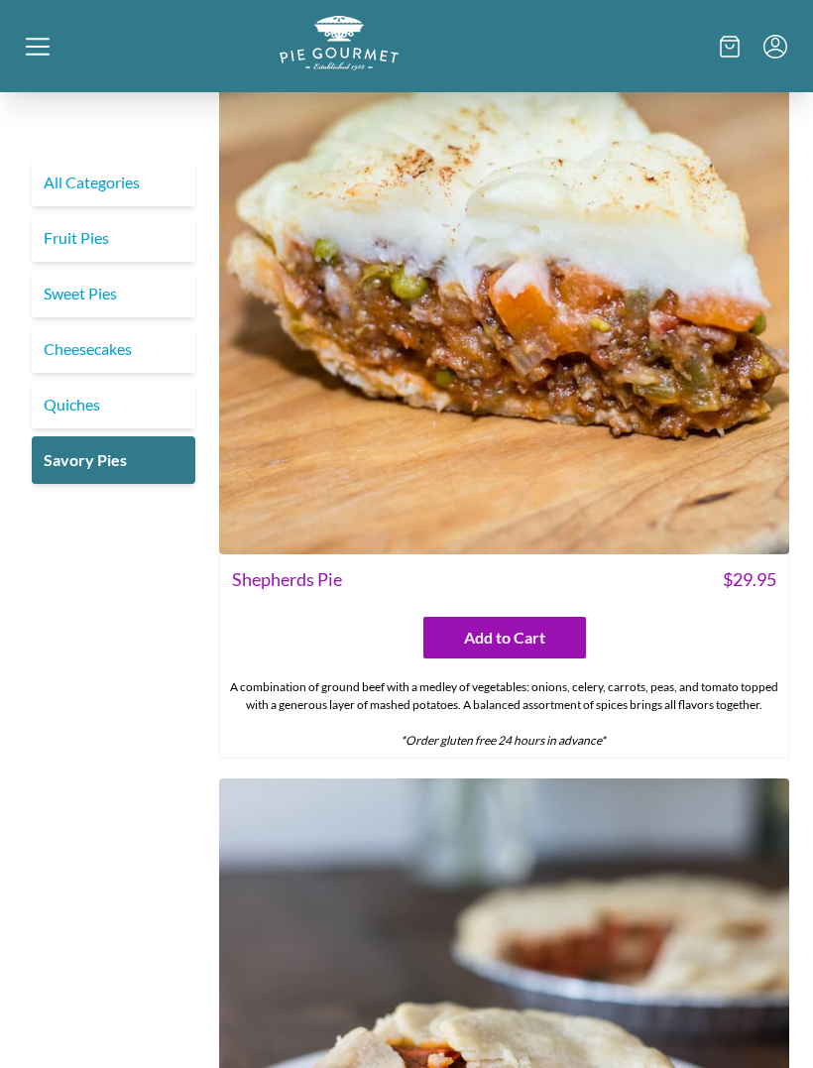
click at [85, 180] on link "All Categories" at bounding box center [114, 183] width 164 height 48
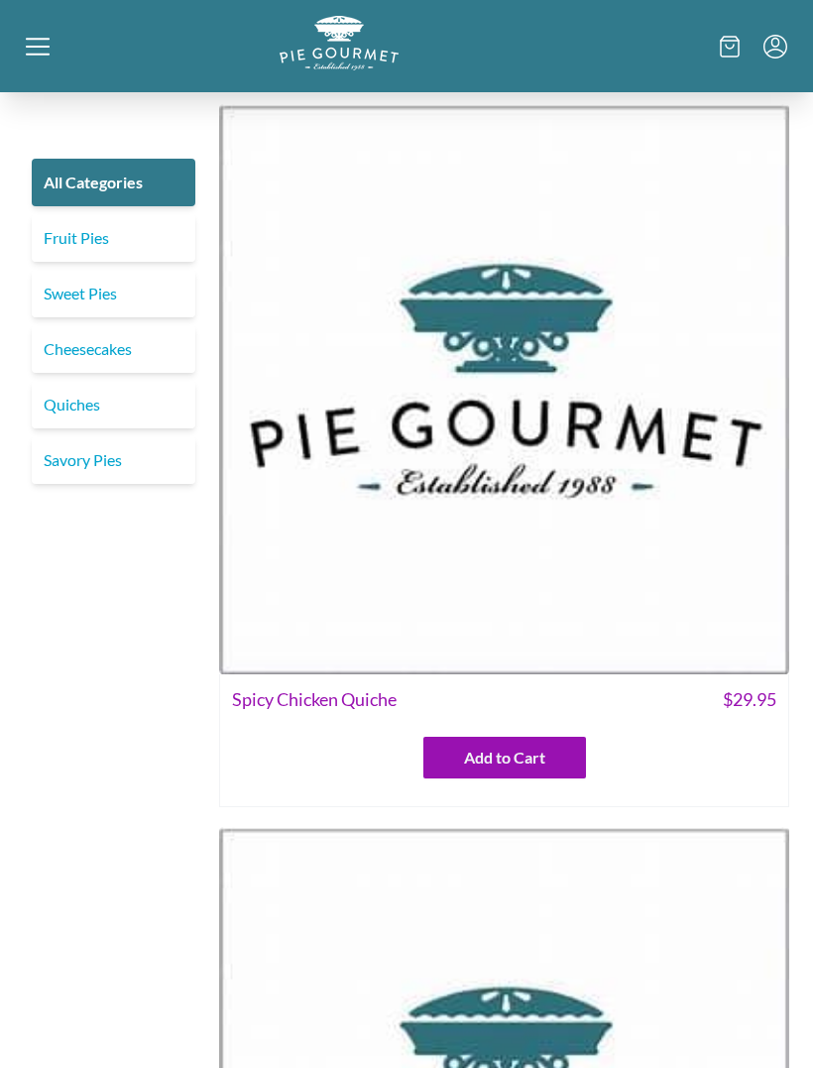
click at [31, 50] on icon at bounding box center [38, 47] width 24 height 24
click at [39, 48] on div "Home Shop" at bounding box center [406, 534] width 813 height 1068
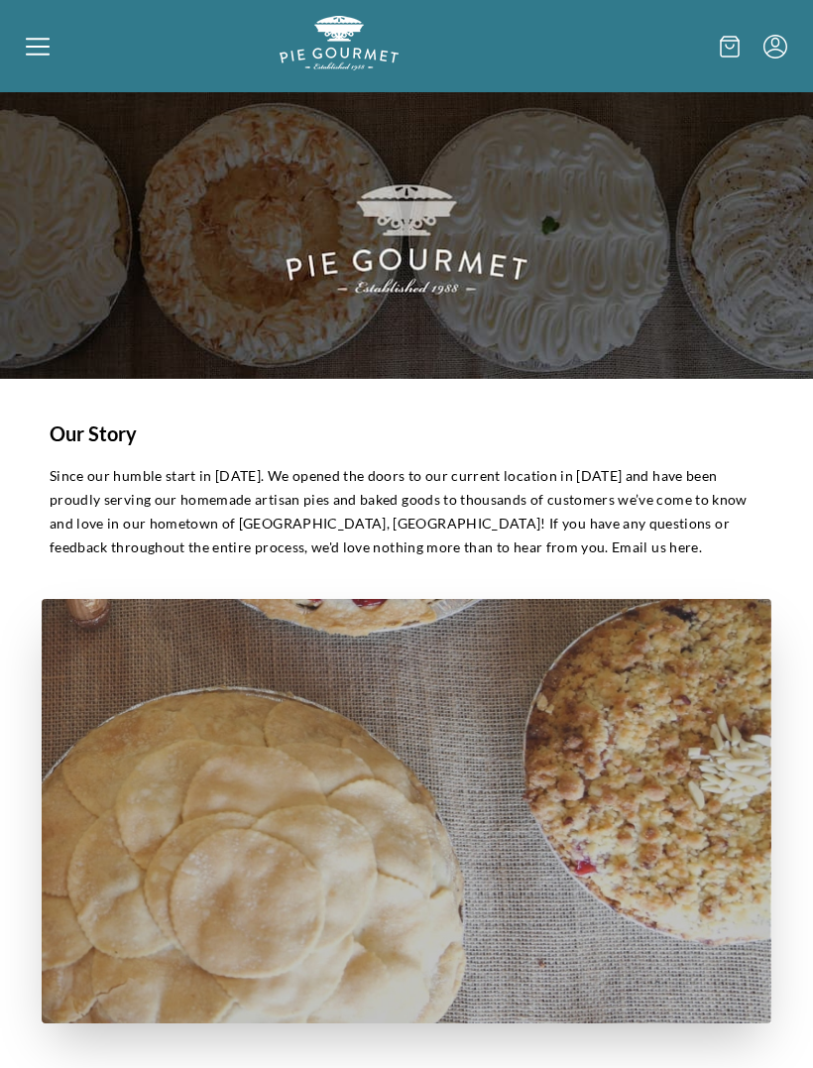
click at [44, 55] on icon at bounding box center [38, 54] width 24 height 2
click at [23, 46] on div "Home Shop" at bounding box center [406, 534] width 813 height 1068
